Goal: Task Accomplishment & Management: Use online tool/utility

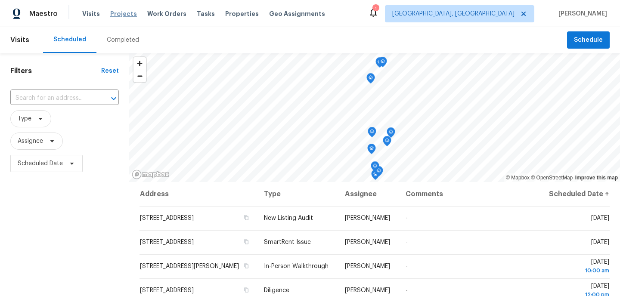
click at [123, 11] on span "Projects" at bounding box center [123, 13] width 27 height 9
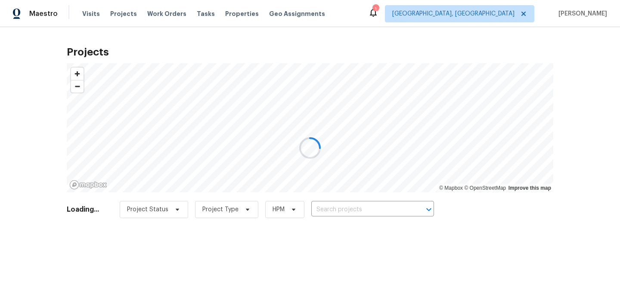
drag, startPoint x: 284, startPoint y: 239, endPoint x: 298, endPoint y: 229, distance: 17.7
click at [284, 239] on div at bounding box center [310, 148] width 620 height 296
click at [333, 213] on div at bounding box center [310, 148] width 620 height 296
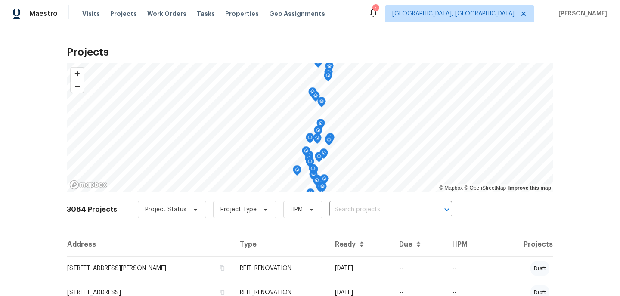
click at [334, 210] on input "text" at bounding box center [378, 209] width 99 height 13
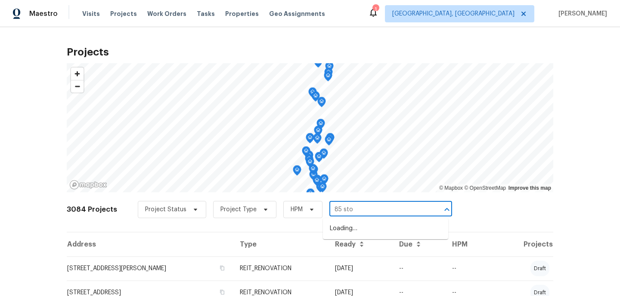
type input "85 ston"
click at [352, 230] on li "[STREET_ADDRESS]" at bounding box center [385, 229] width 125 height 14
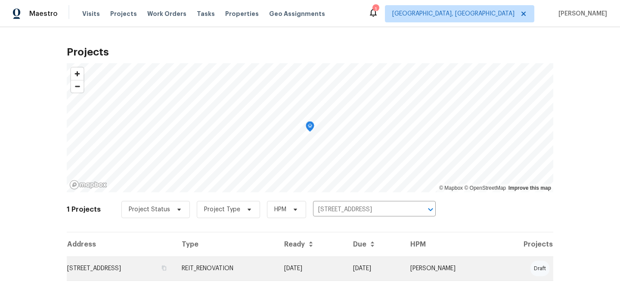
click at [175, 263] on td "[STREET_ADDRESS]" at bounding box center [121, 269] width 108 height 24
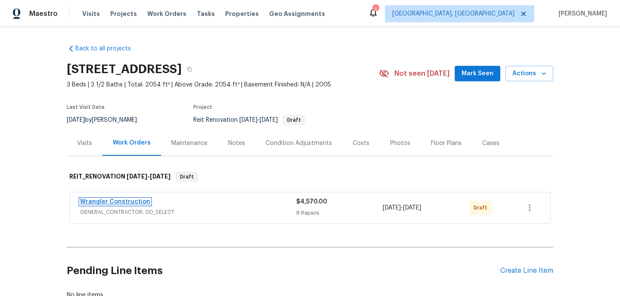
click at [134, 204] on link "Wrangler Construction" at bounding box center [115, 202] width 70 height 6
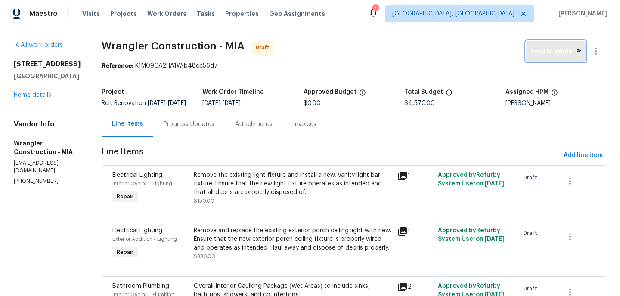
click at [554, 59] on button "Send to Vendor" at bounding box center [555, 51] width 59 height 21
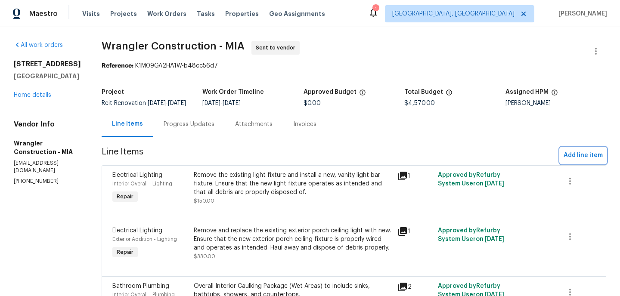
click at [572, 161] on span "Add line item" at bounding box center [582, 155] width 39 height 11
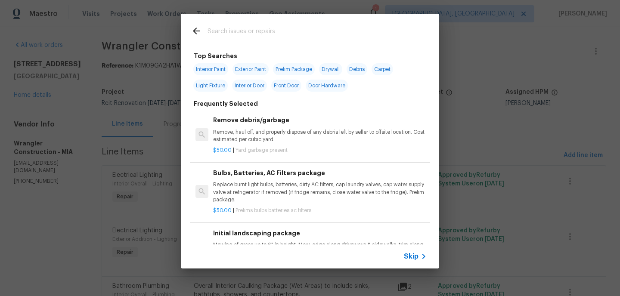
click at [207, 68] on span "Interior Paint" at bounding box center [210, 69] width 35 height 12
type input "Interior Paint"
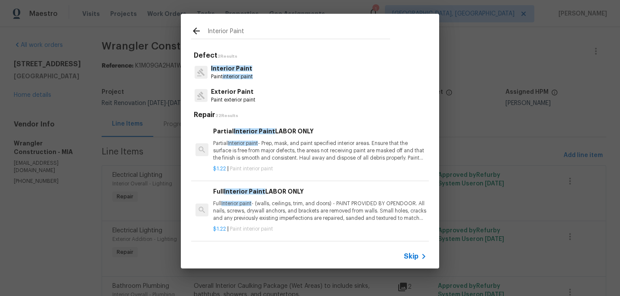
click at [198, 30] on icon at bounding box center [196, 31] width 10 height 10
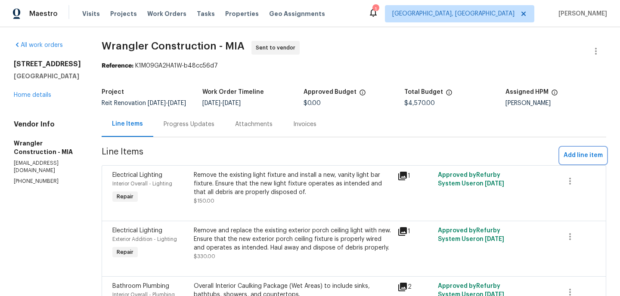
click at [574, 161] on span "Add line item" at bounding box center [582, 155] width 39 height 11
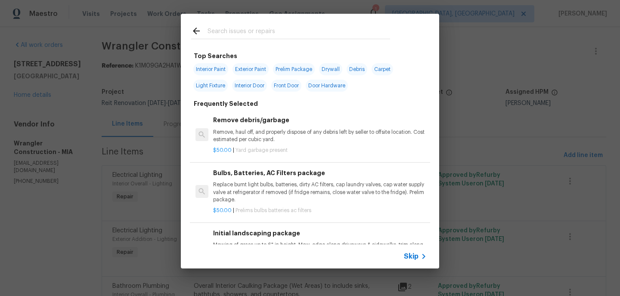
click at [250, 72] on span "Exterior Paint" at bounding box center [250, 69] width 36 height 12
type input "Exterior Paint"
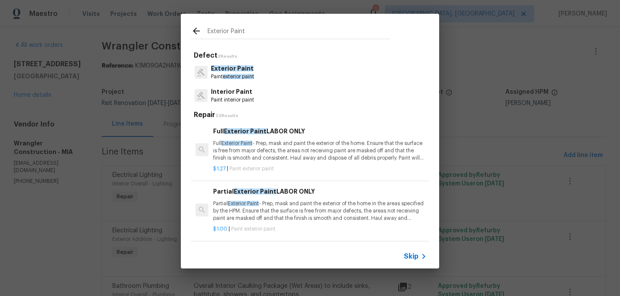
click at [243, 135] on h6 "Full Exterior Paint LABOR ONLY" at bounding box center [319, 131] width 213 height 9
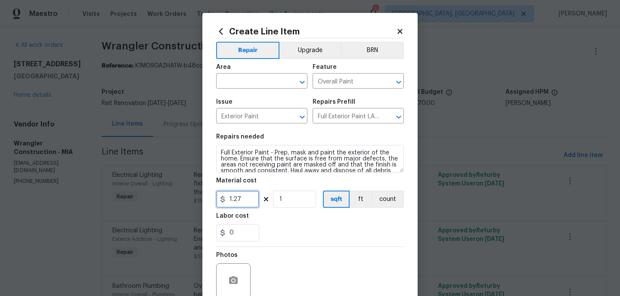
click at [241, 202] on input "1.27" at bounding box center [237, 199] width 43 height 17
type input "1"
click at [287, 203] on input "1" at bounding box center [294, 199] width 43 height 17
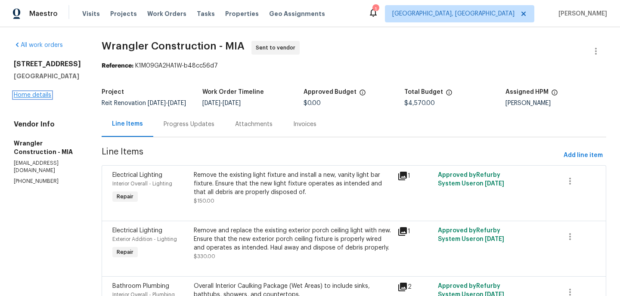
click at [37, 98] on link "Home details" at bounding box center [32, 95] width 37 height 6
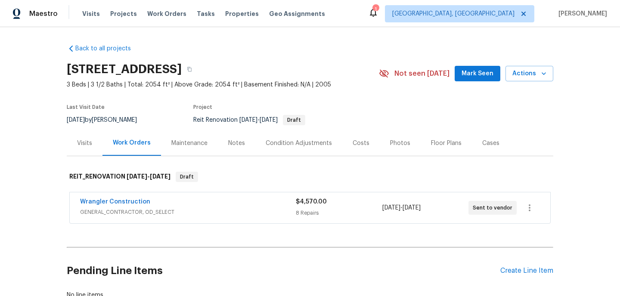
click at [120, 209] on span "GENERAL_CONTRACTOR, OD_SELECT" at bounding box center [188, 212] width 216 height 9
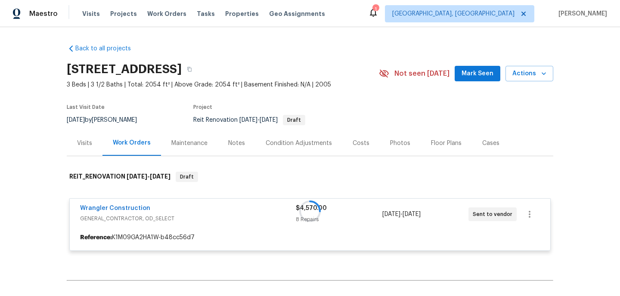
click at [120, 204] on div at bounding box center [310, 211] width 486 height 96
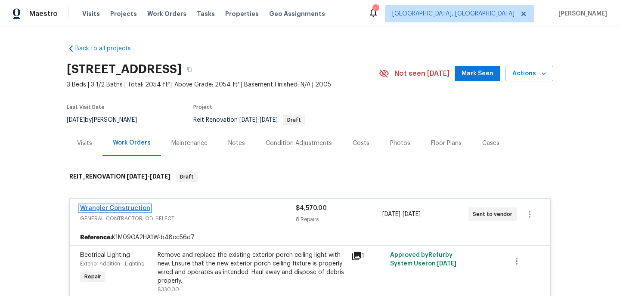
click at [119, 209] on link "Wrangler Construction" at bounding box center [115, 208] width 70 height 6
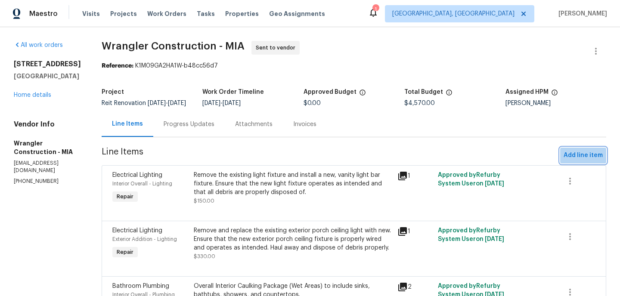
click at [594, 159] on span "Add line item" at bounding box center [582, 155] width 39 height 11
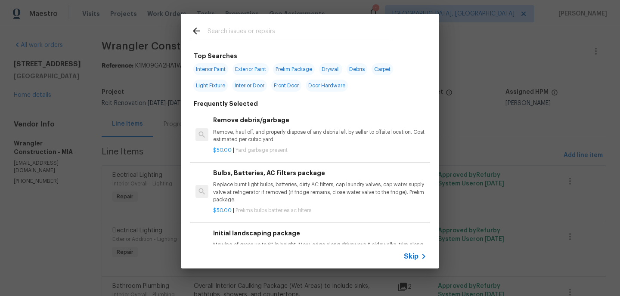
click at [244, 70] on span "Exterior Paint" at bounding box center [250, 69] width 36 height 12
type input "Exterior Paint"
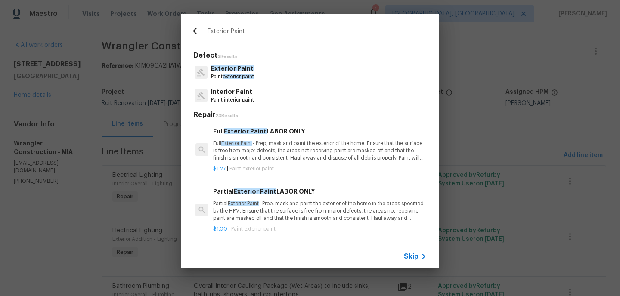
click at [268, 133] on h6 "Full Exterior Paint LABOR ONLY" at bounding box center [319, 131] width 213 height 9
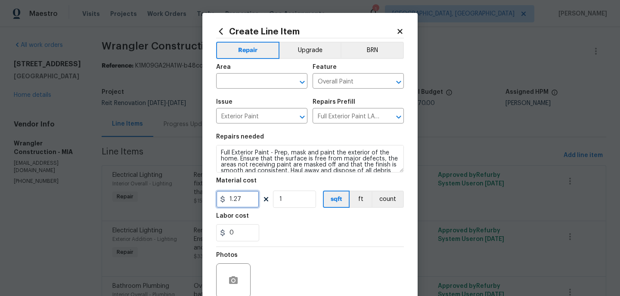
click at [244, 199] on input "1.27" at bounding box center [237, 199] width 43 height 17
type input "1"
click at [289, 203] on input "1" at bounding box center [294, 199] width 43 height 17
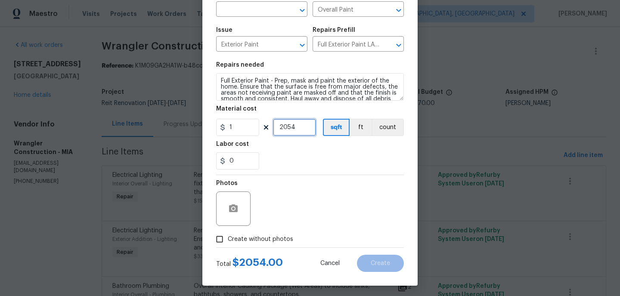
scroll to position [75, 0]
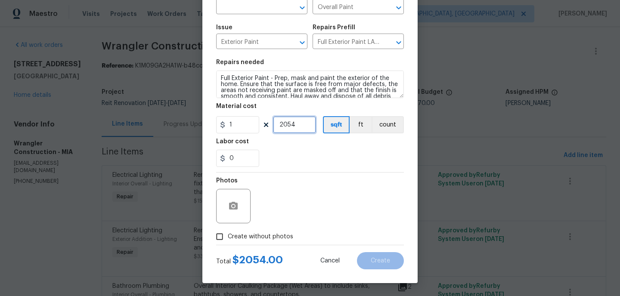
type input "2054"
click at [223, 235] on input "Create without photos" at bounding box center [219, 237] width 16 height 16
checkbox input "true"
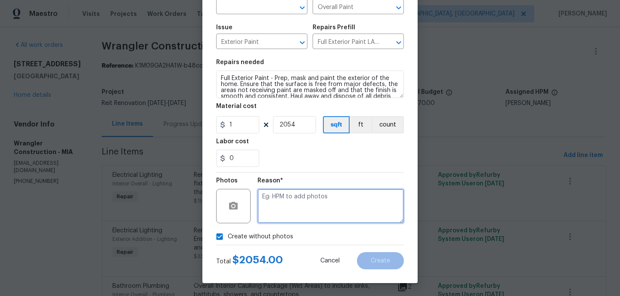
click at [299, 203] on textarea at bounding box center [330, 206] width 146 height 34
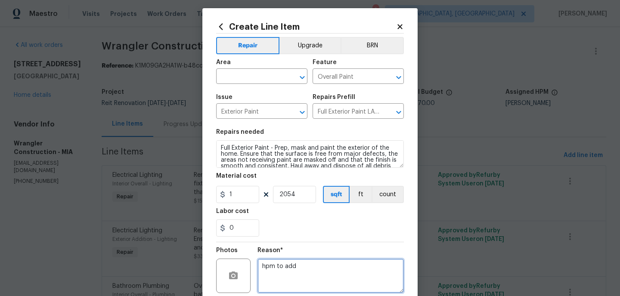
scroll to position [0, 0]
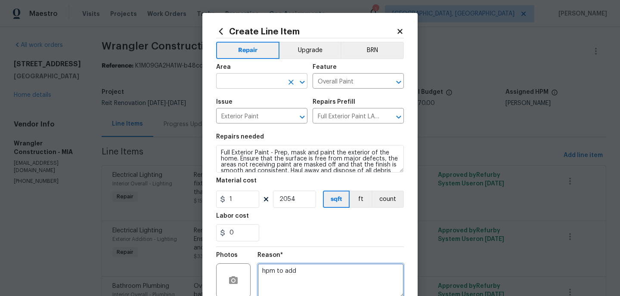
type textarea "hpm to add"
click at [258, 82] on input "text" at bounding box center [249, 81] width 67 height 13
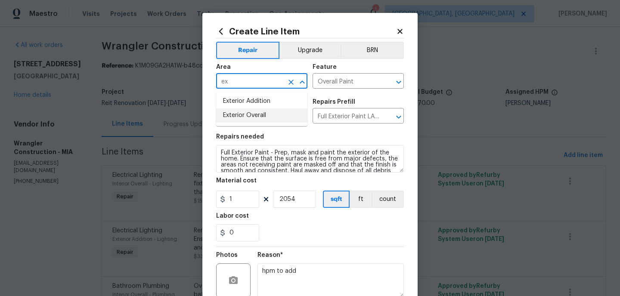
click at [246, 114] on li "Exterior Overall" at bounding box center [261, 115] width 91 height 14
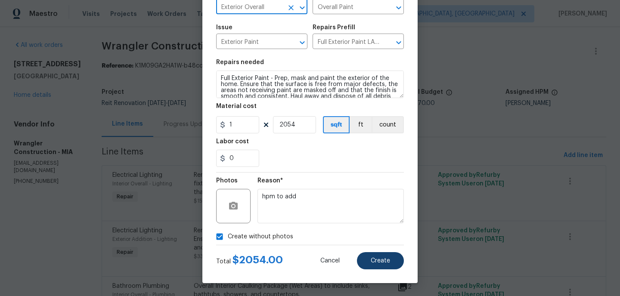
type input "Exterior Overall"
click at [377, 264] on button "Create" at bounding box center [380, 260] width 47 height 17
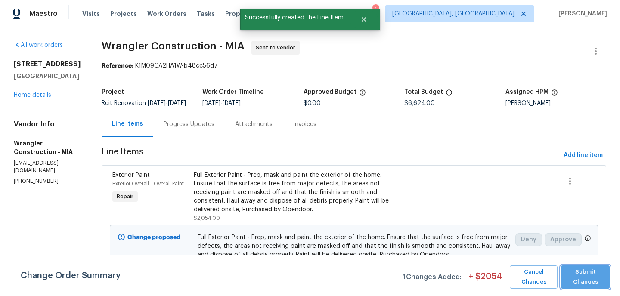
click at [587, 276] on span "Submit Changes" at bounding box center [585, 277] width 40 height 20
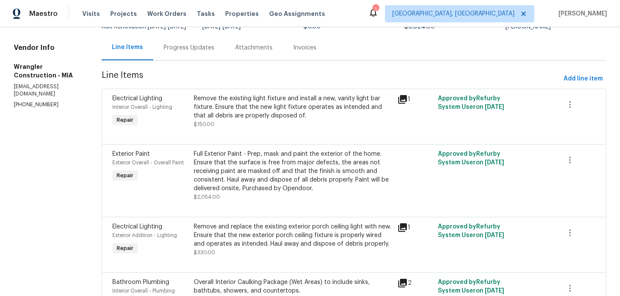
scroll to position [0, 0]
